Goal: Task Accomplishment & Management: Use online tool/utility

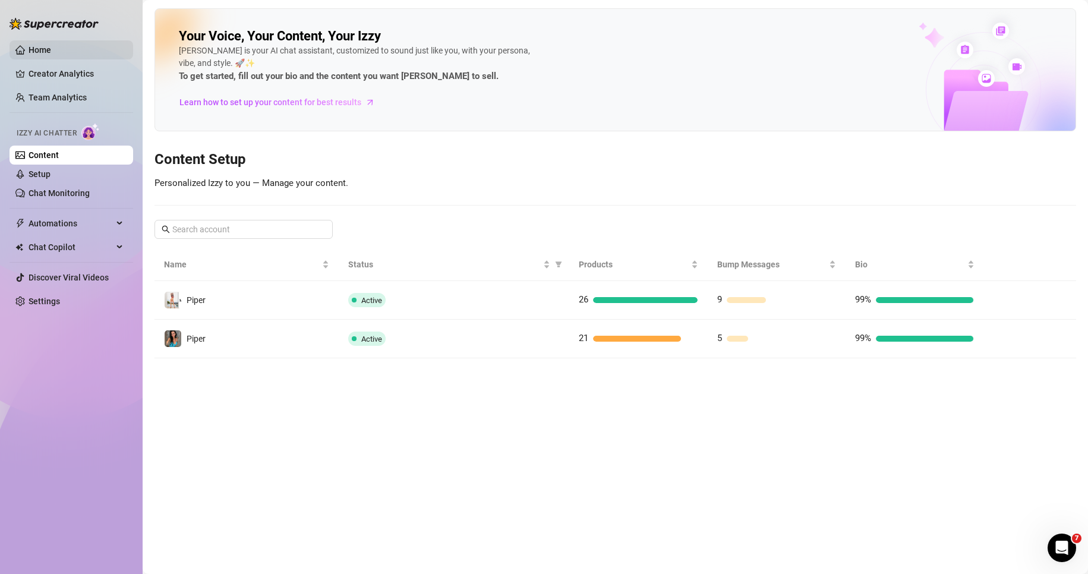
click at [42, 51] on link "Home" at bounding box center [40, 50] width 23 height 10
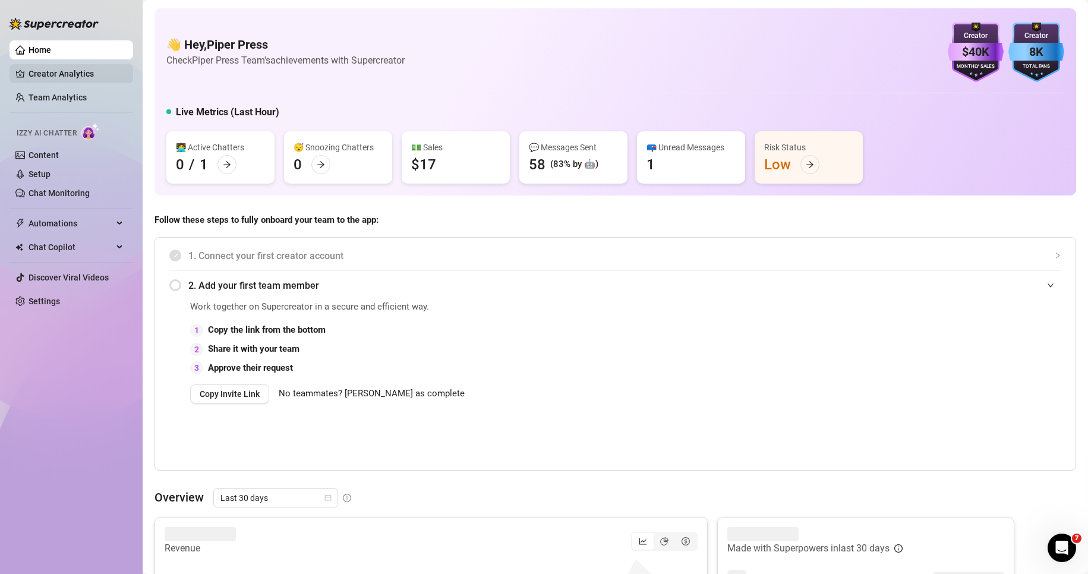
click at [48, 75] on link "Creator Analytics" at bounding box center [76, 73] width 95 height 19
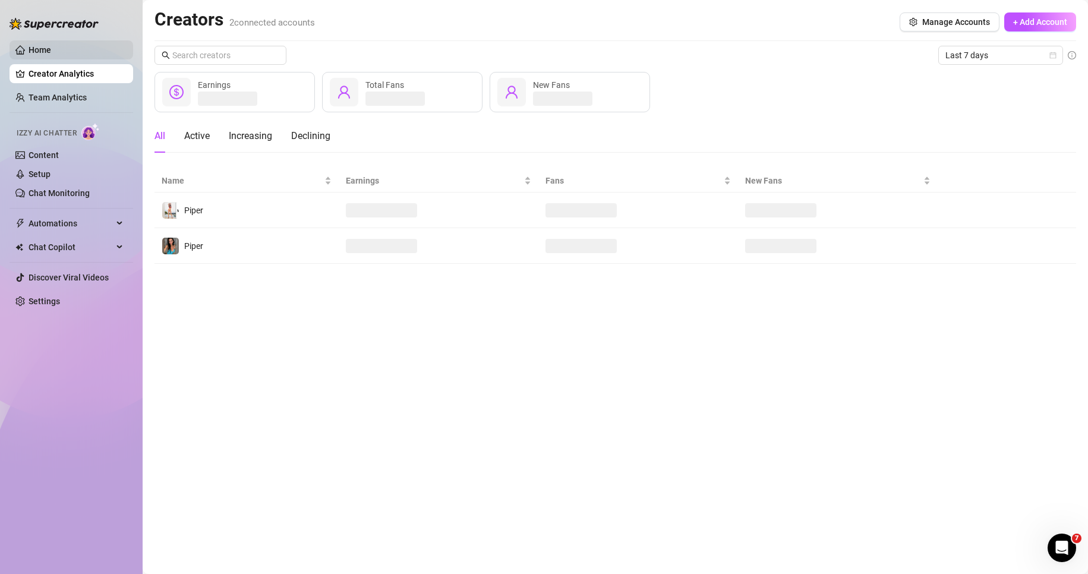
click at [51, 54] on link "Home" at bounding box center [40, 50] width 23 height 10
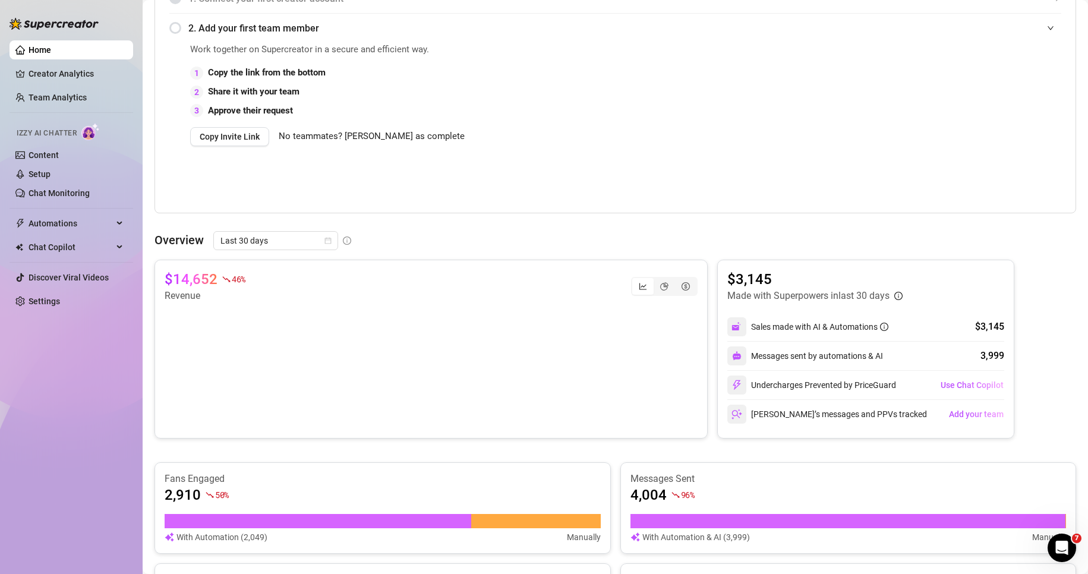
scroll to position [5, 0]
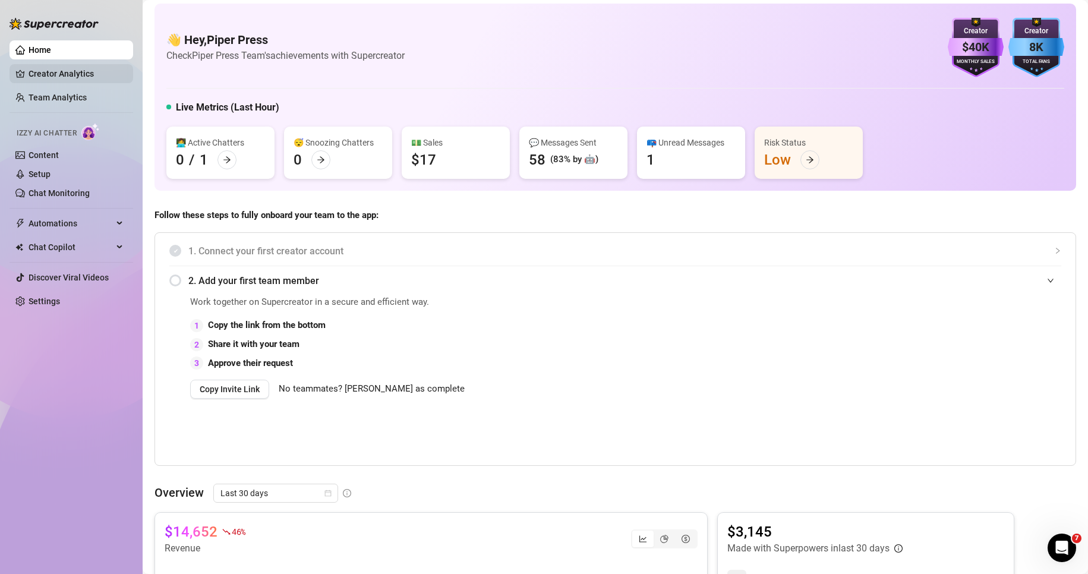
click at [58, 75] on link "Creator Analytics" at bounding box center [76, 73] width 95 height 19
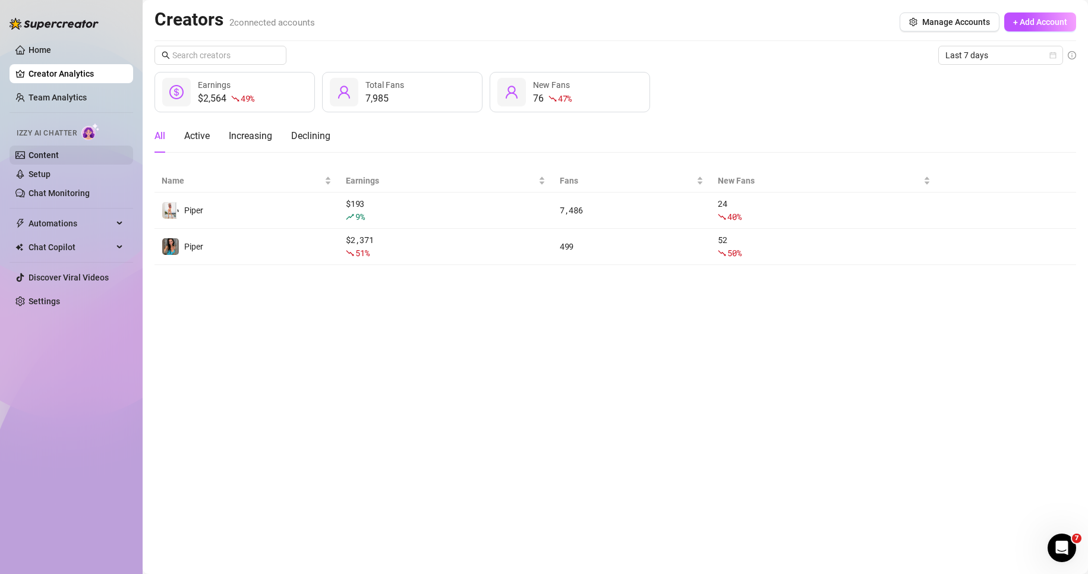
click at [59, 152] on link "Content" at bounding box center [44, 155] width 30 height 10
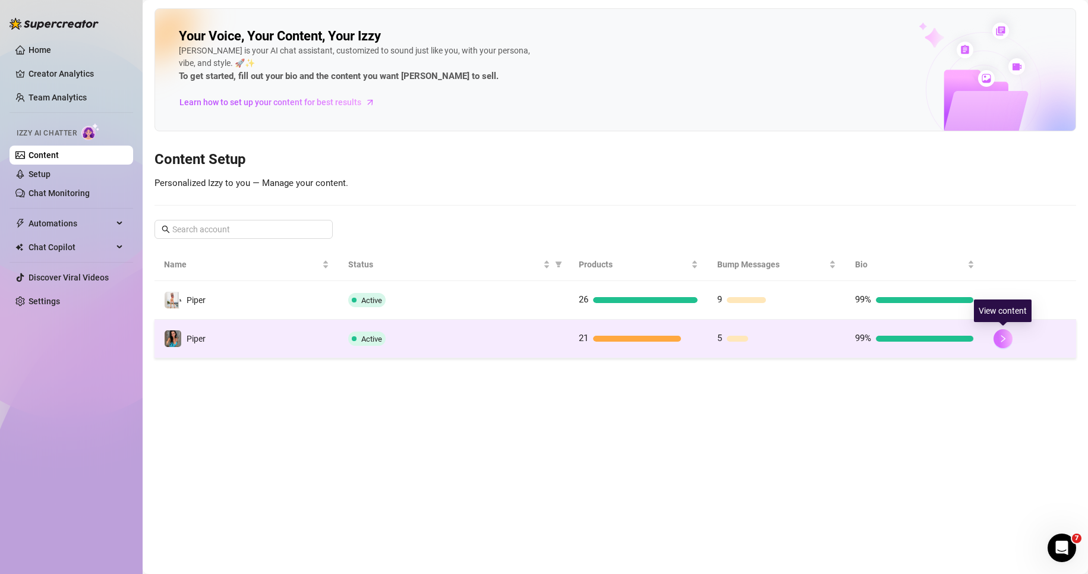
click at [1003, 339] on icon "right" at bounding box center [1003, 339] width 8 height 8
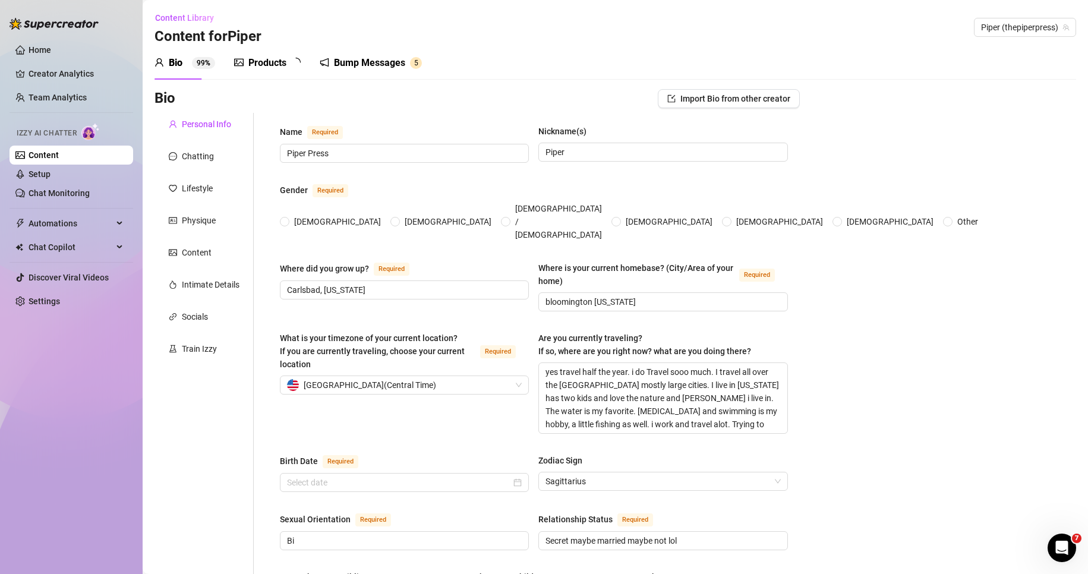
radio input "true"
type input "[DATE]"
click at [54, 193] on link "Chat Monitoring" at bounding box center [59, 193] width 61 height 10
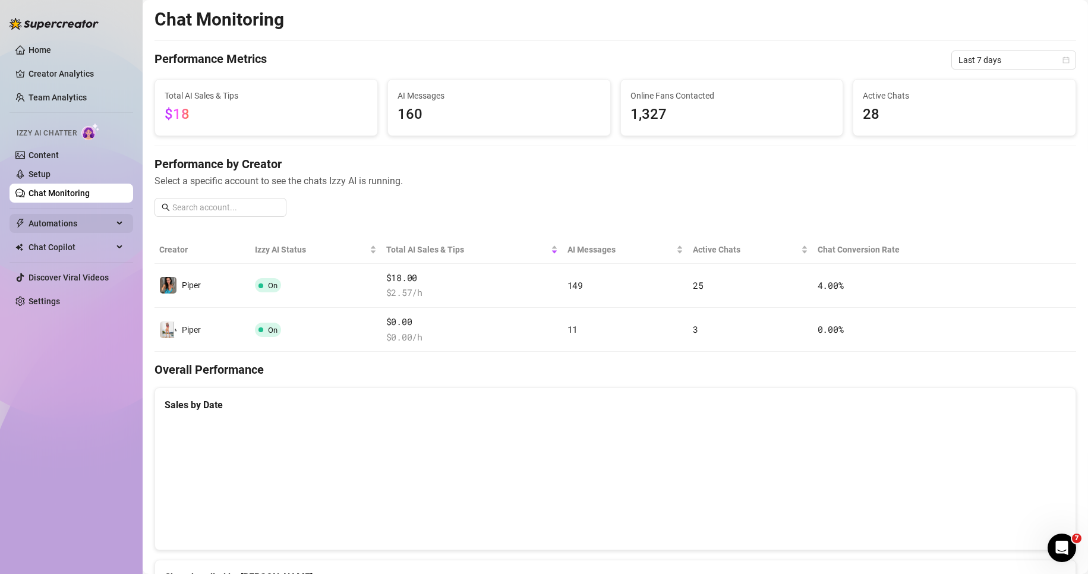
click at [58, 223] on span "Automations" at bounding box center [71, 223] width 84 height 19
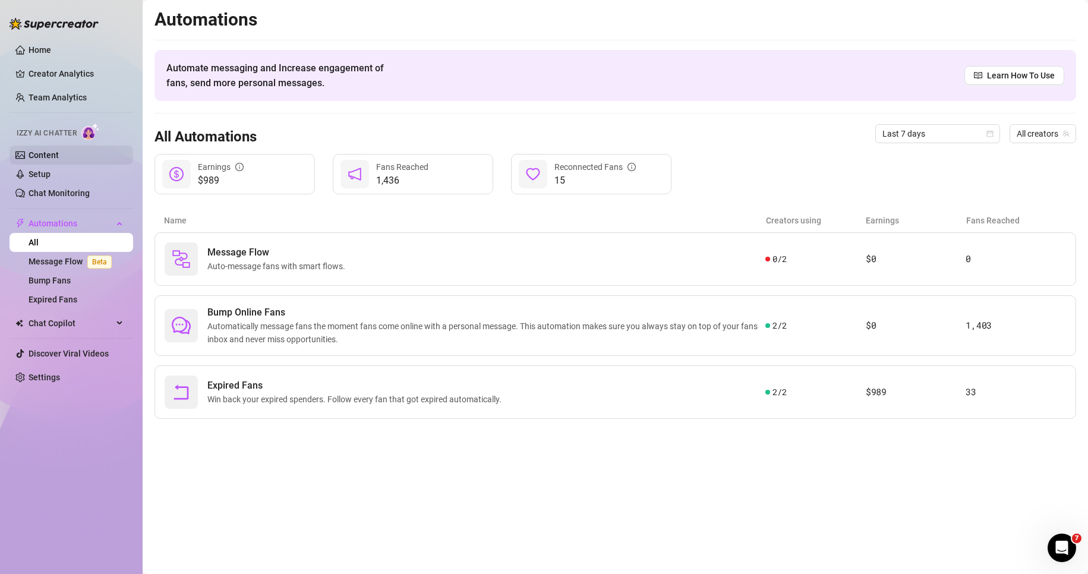
click at [59, 155] on link "Content" at bounding box center [44, 155] width 30 height 10
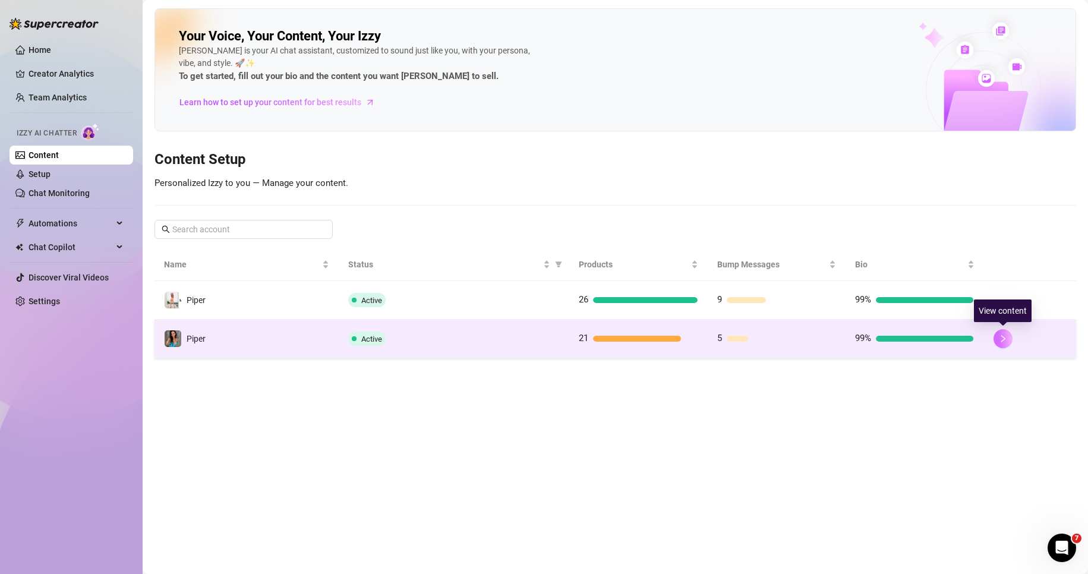
click at [997, 341] on button "button" at bounding box center [1003, 338] width 19 height 19
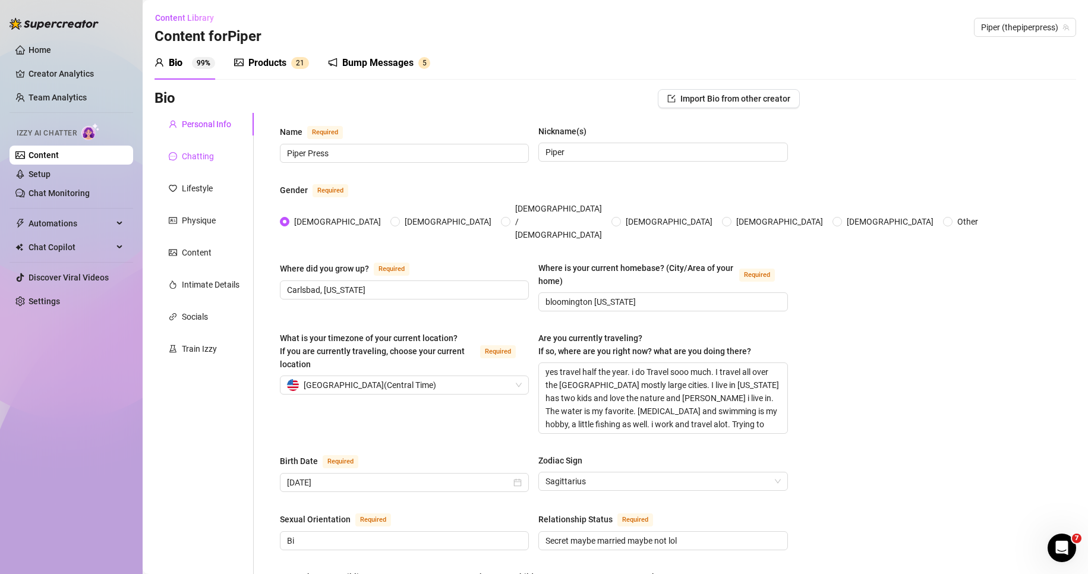
click at [182, 150] on div "Chatting" at bounding box center [198, 156] width 32 height 13
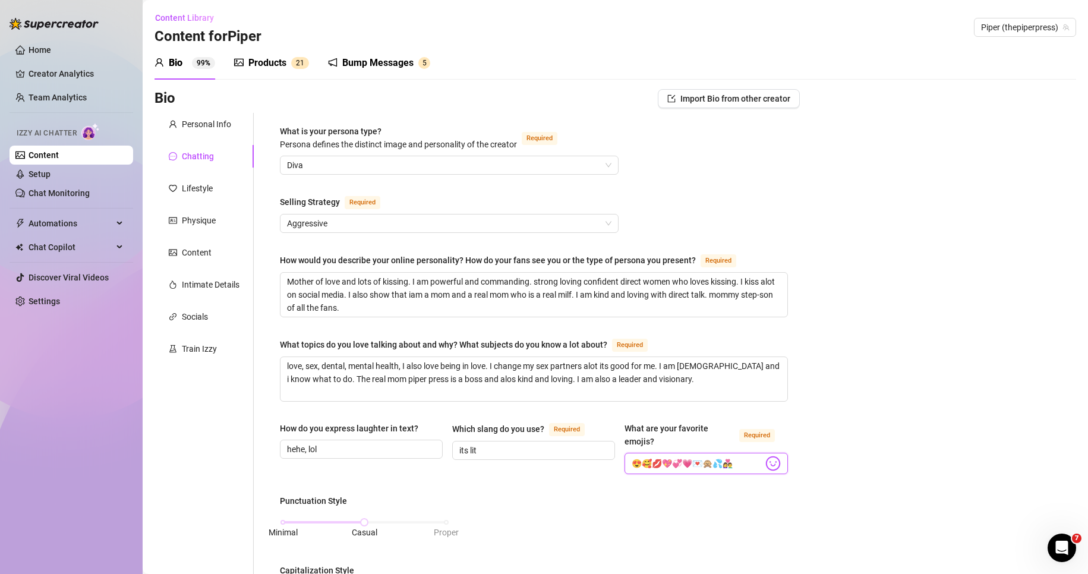
click at [744, 464] on input "😍🥰💋💖💞💗💌🙊💦👩‍❤️‍👨" at bounding box center [697, 463] width 131 height 15
click at [52, 156] on link "Content" at bounding box center [44, 155] width 30 height 10
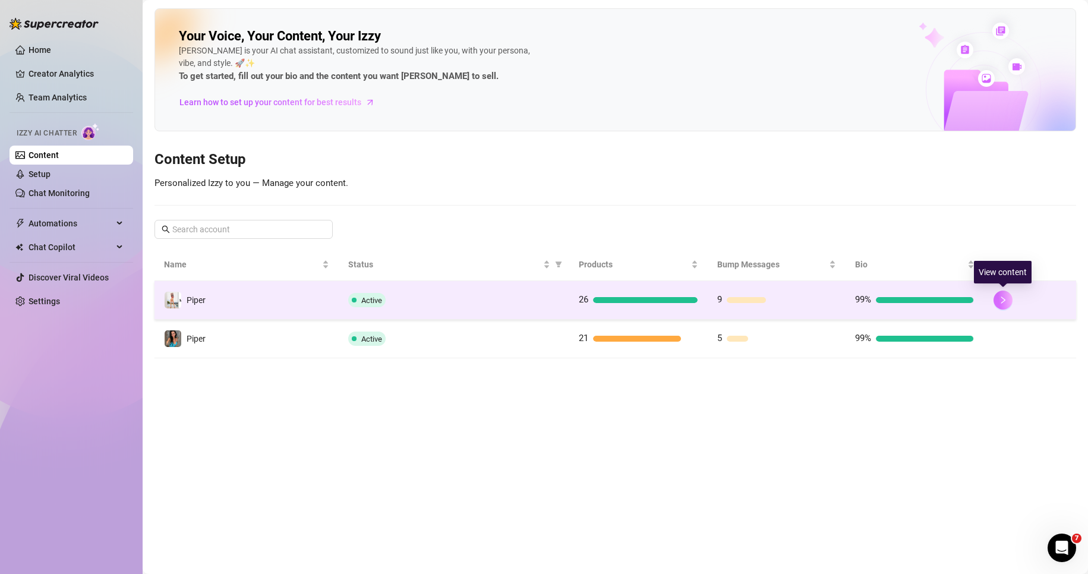
click at [1008, 301] on button "button" at bounding box center [1003, 300] width 19 height 19
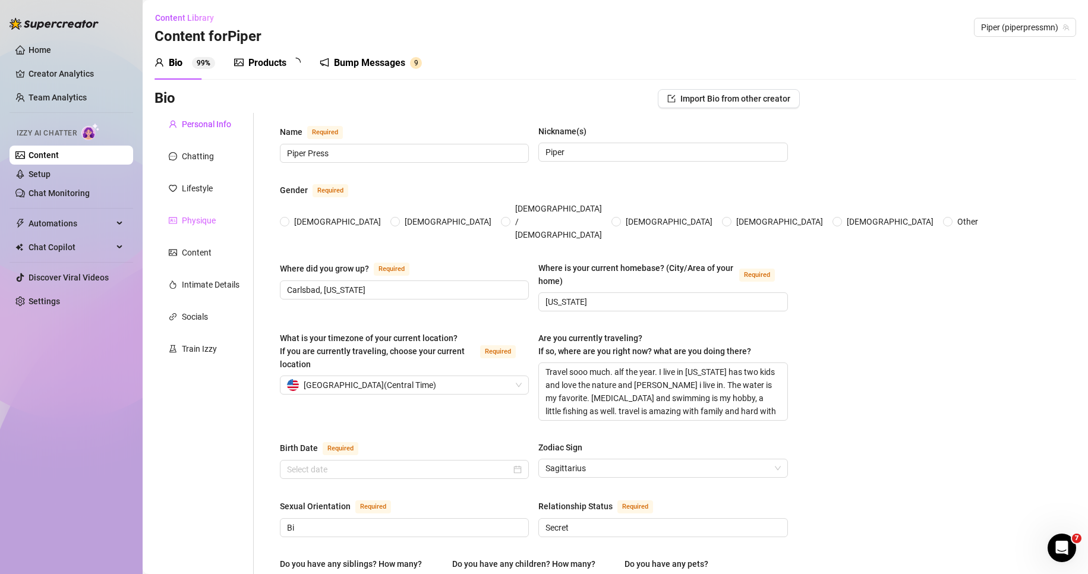
radio input "true"
type input "[DATE]"
click at [194, 156] on div "Chatting" at bounding box center [198, 156] width 32 height 13
